Goal: Check status: Check status

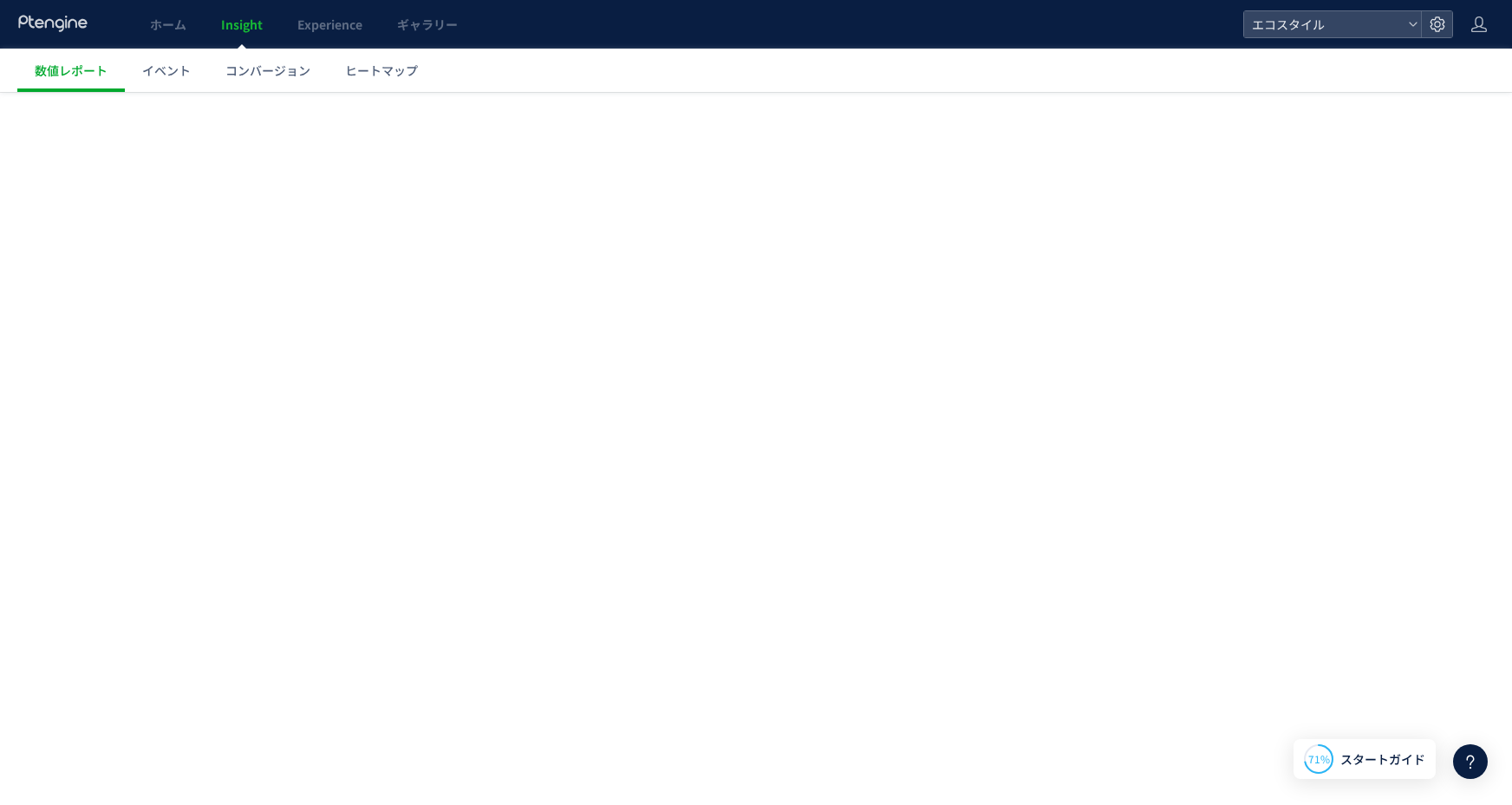
click at [154, 22] on span "ホーム" at bounding box center [168, 24] width 37 height 17
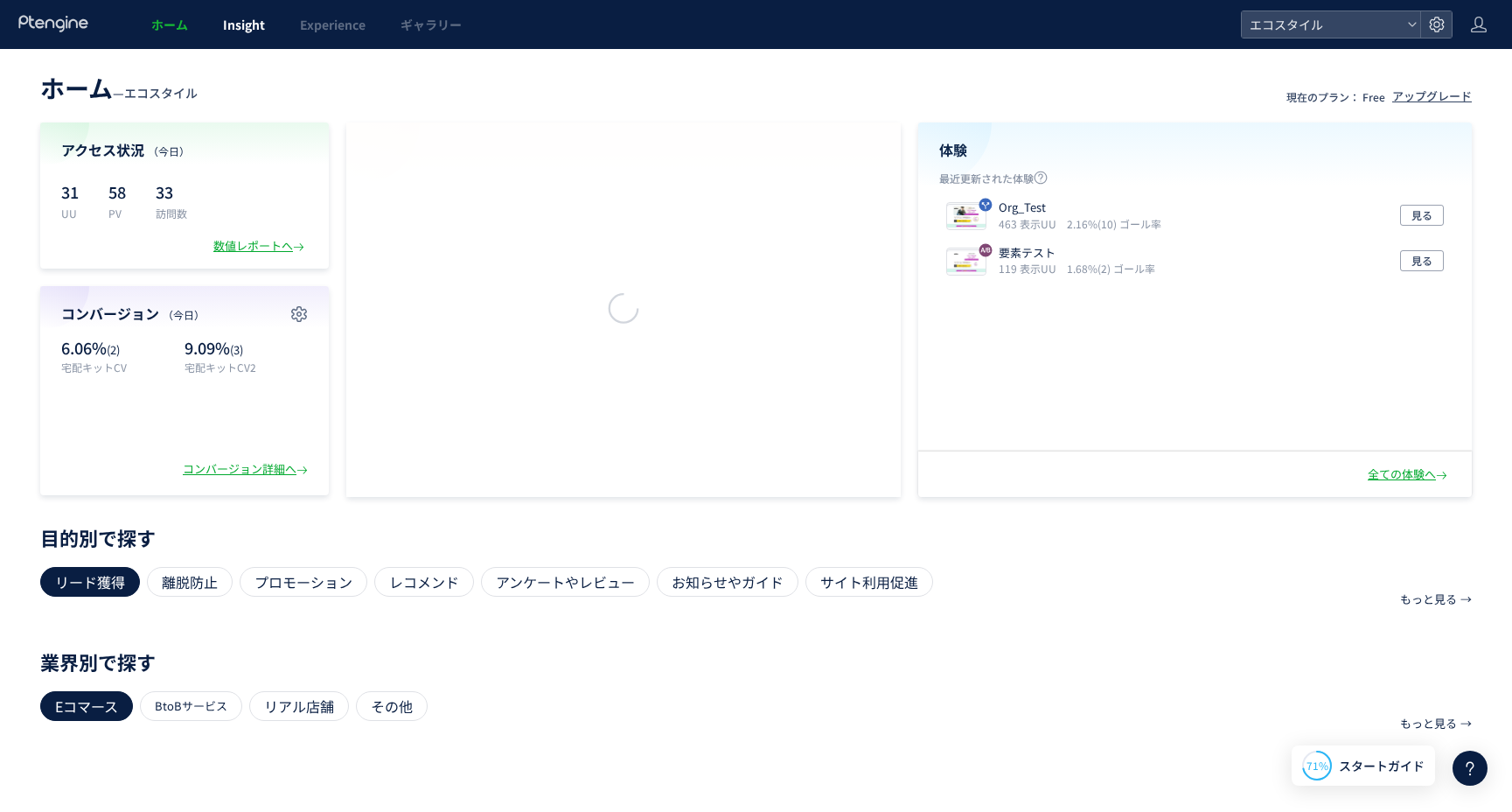
click at [244, 31] on span "Insight" at bounding box center [244, 24] width 42 height 18
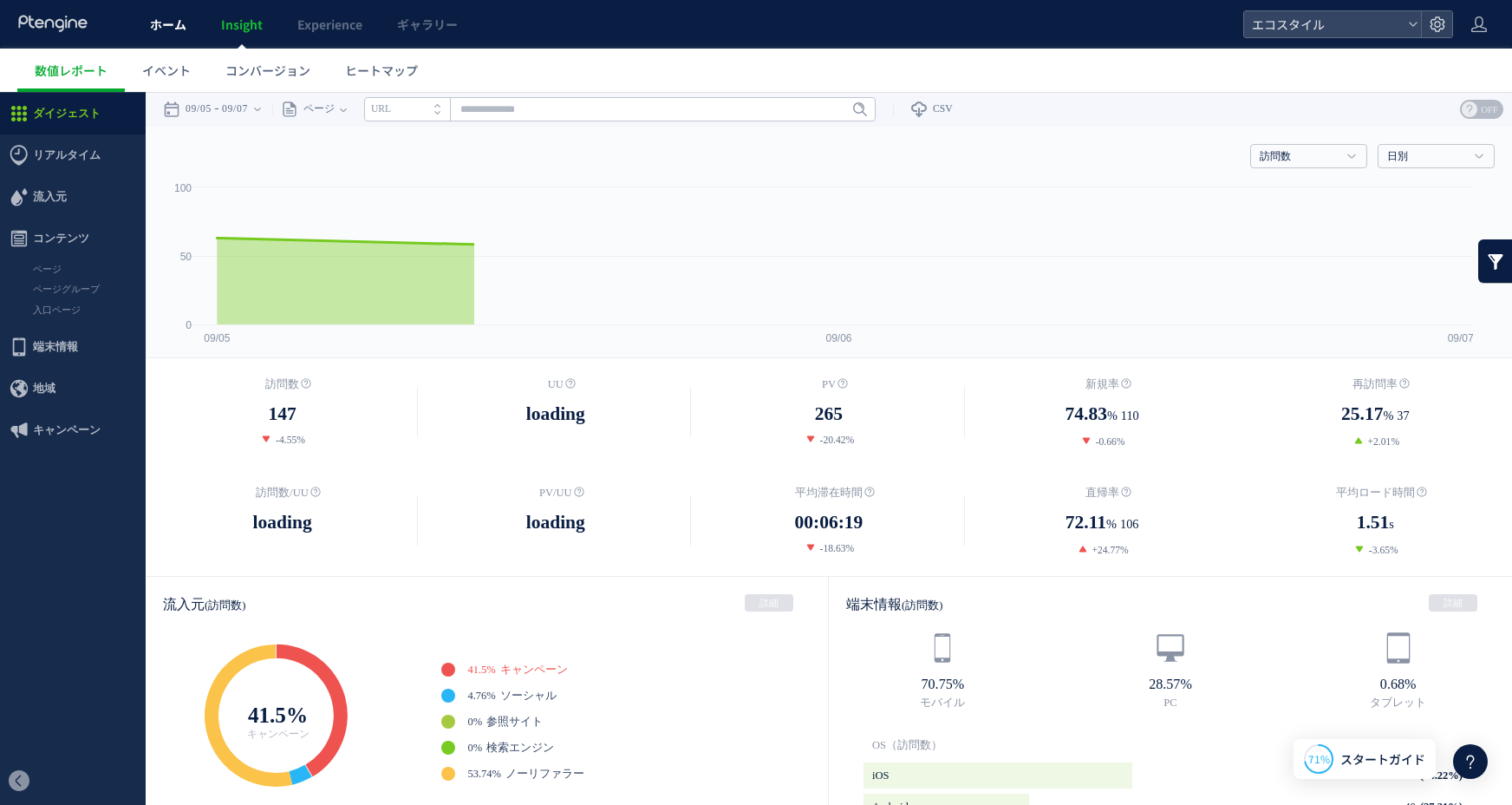
click at [173, 27] on span "ホーム" at bounding box center [168, 24] width 37 height 17
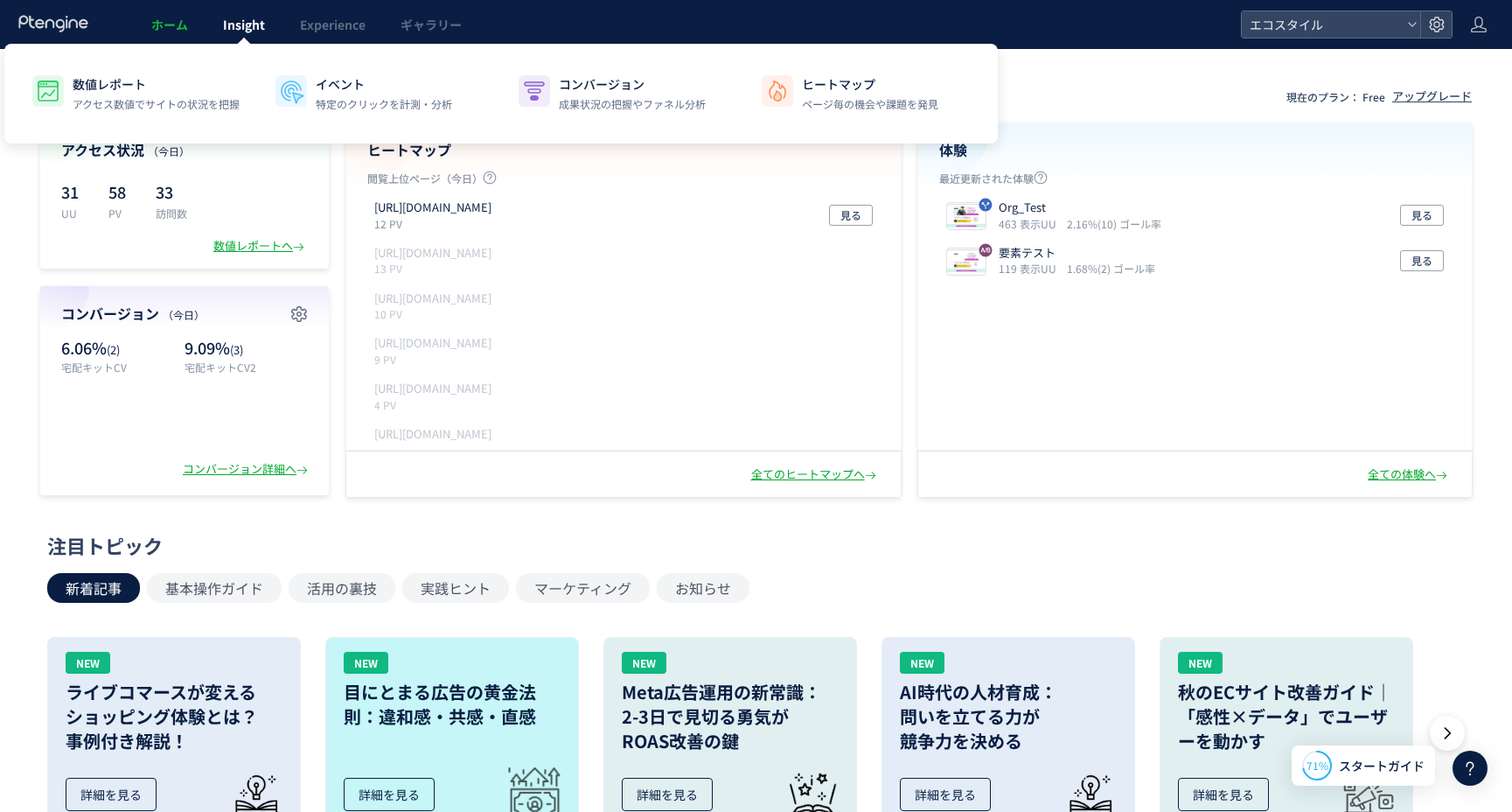
click at [228, 30] on span "Insight" at bounding box center [244, 24] width 42 height 18
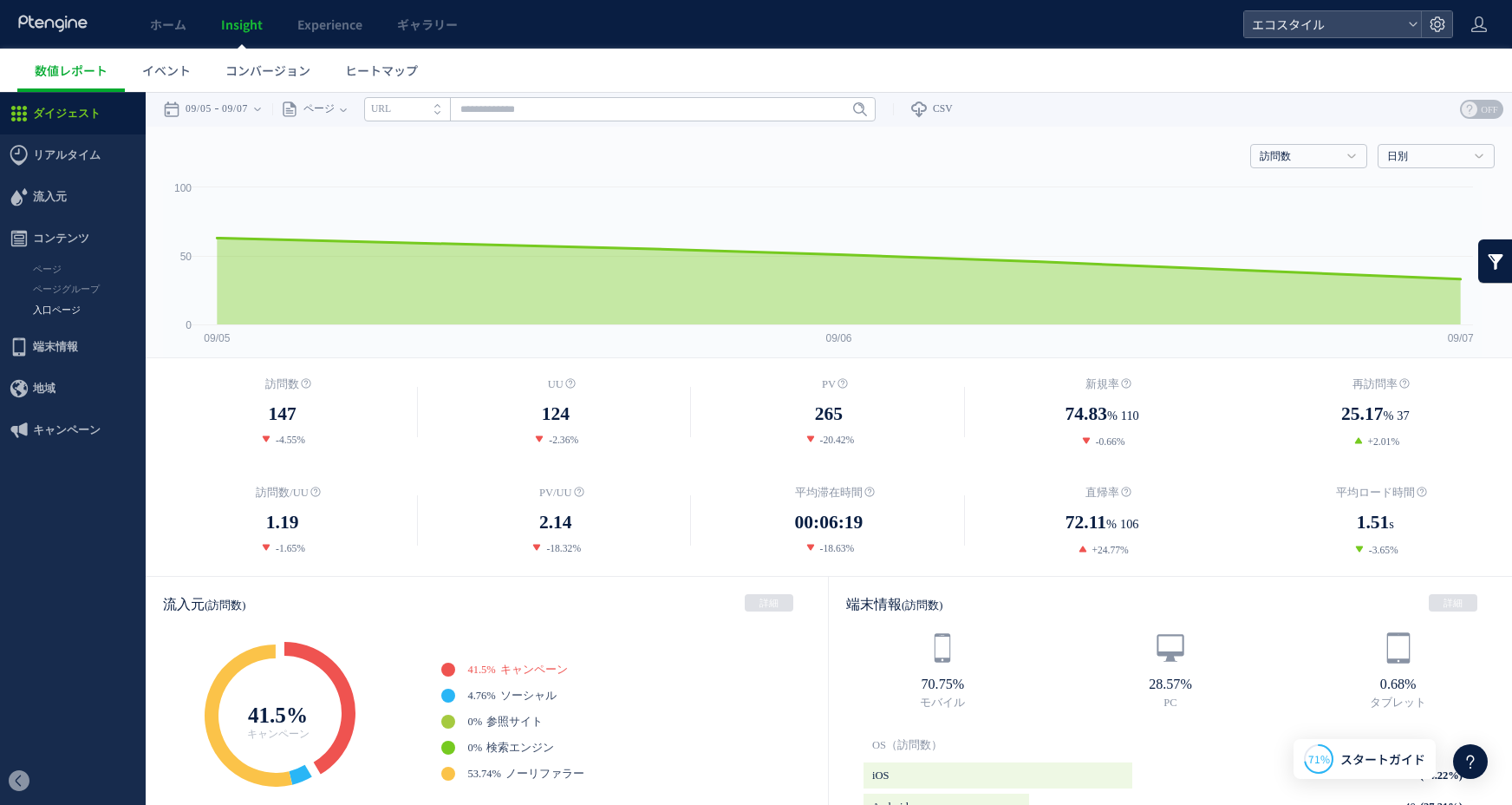
click at [64, 300] on link "入口ページ" at bounding box center [73, 310] width 146 height 20
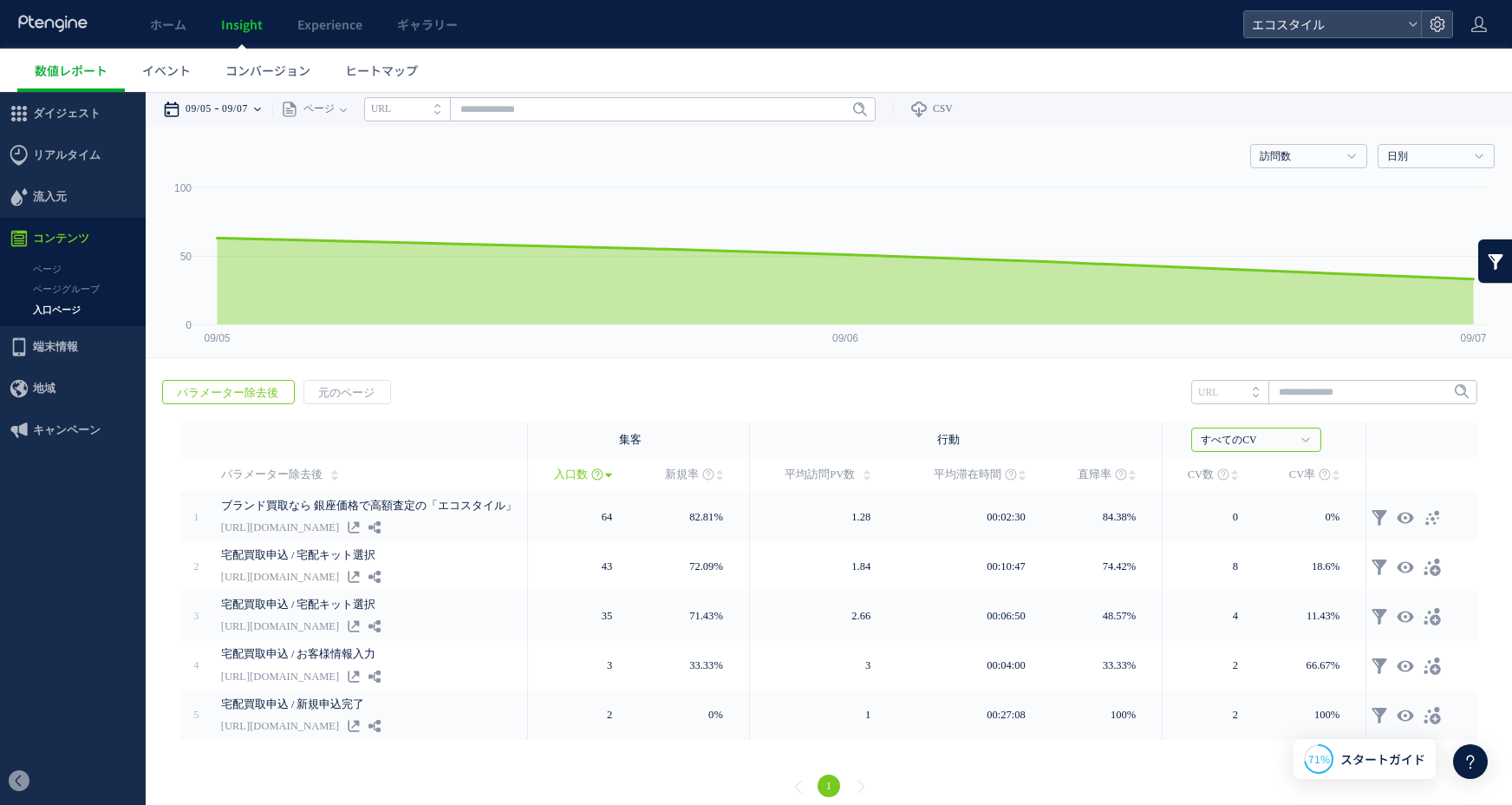
click at [238, 117] on time "09/07" at bounding box center [235, 109] width 26 height 35
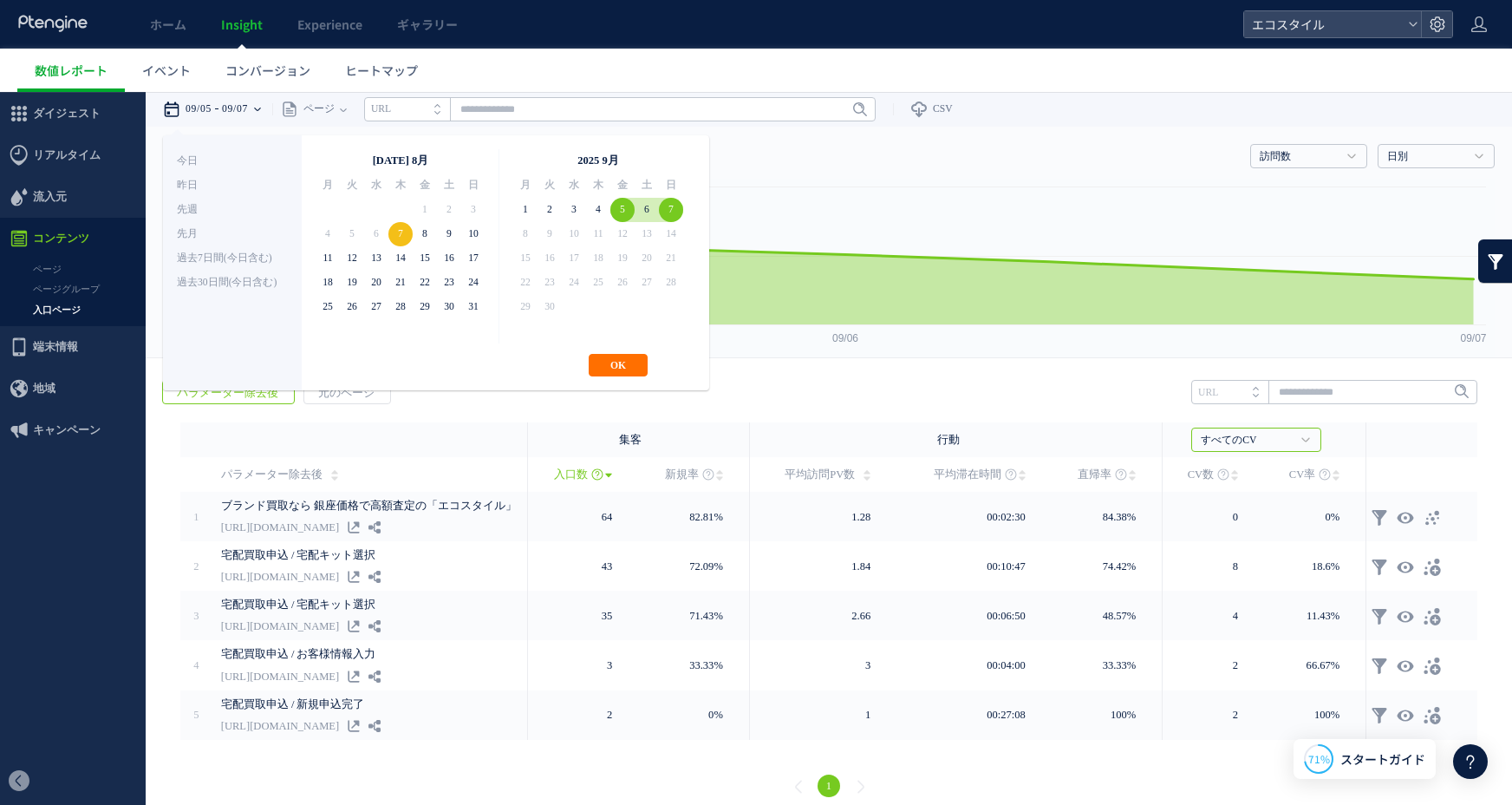
click at [638, 351] on div "**********" at bounding box center [436, 263] width 546 height 255
click at [635, 361] on button "OK" at bounding box center [618, 364] width 59 height 23
